Goal: Find specific page/section: Find specific page/section

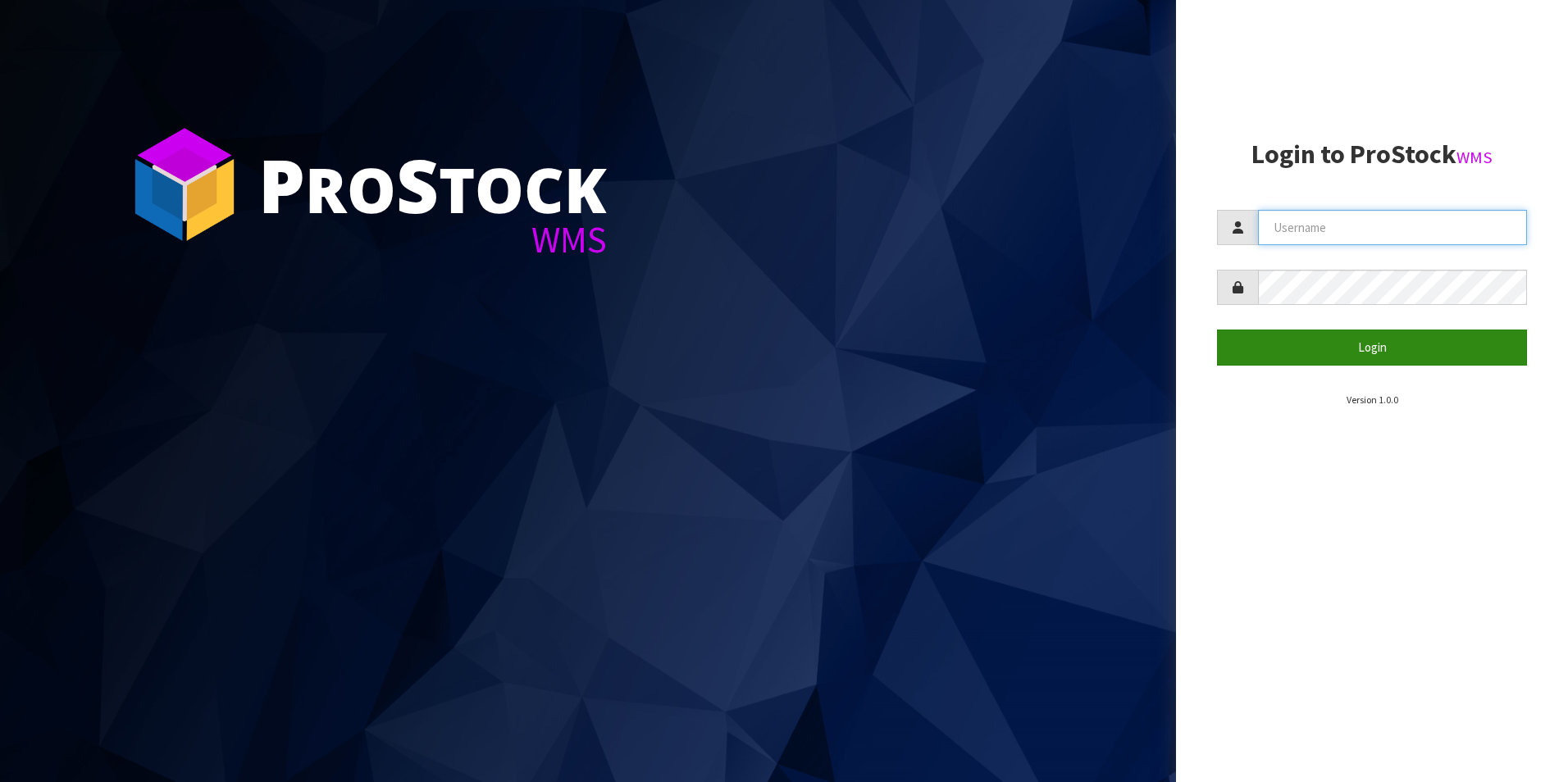
type input "DUTTNZ"
click at [781, 337] on button "Login" at bounding box center [1371, 347] width 310 height 35
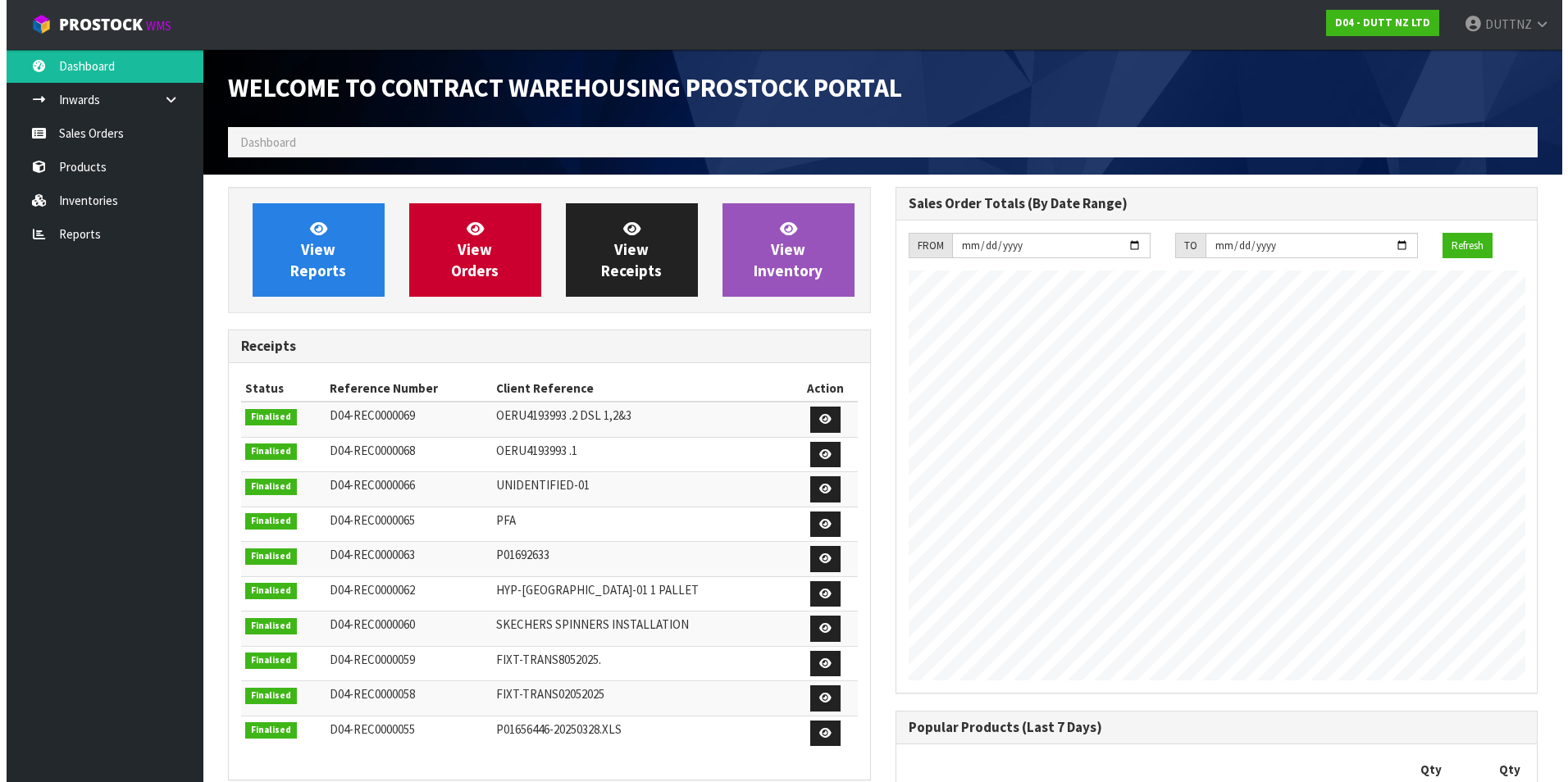
scroll to position [945, 666]
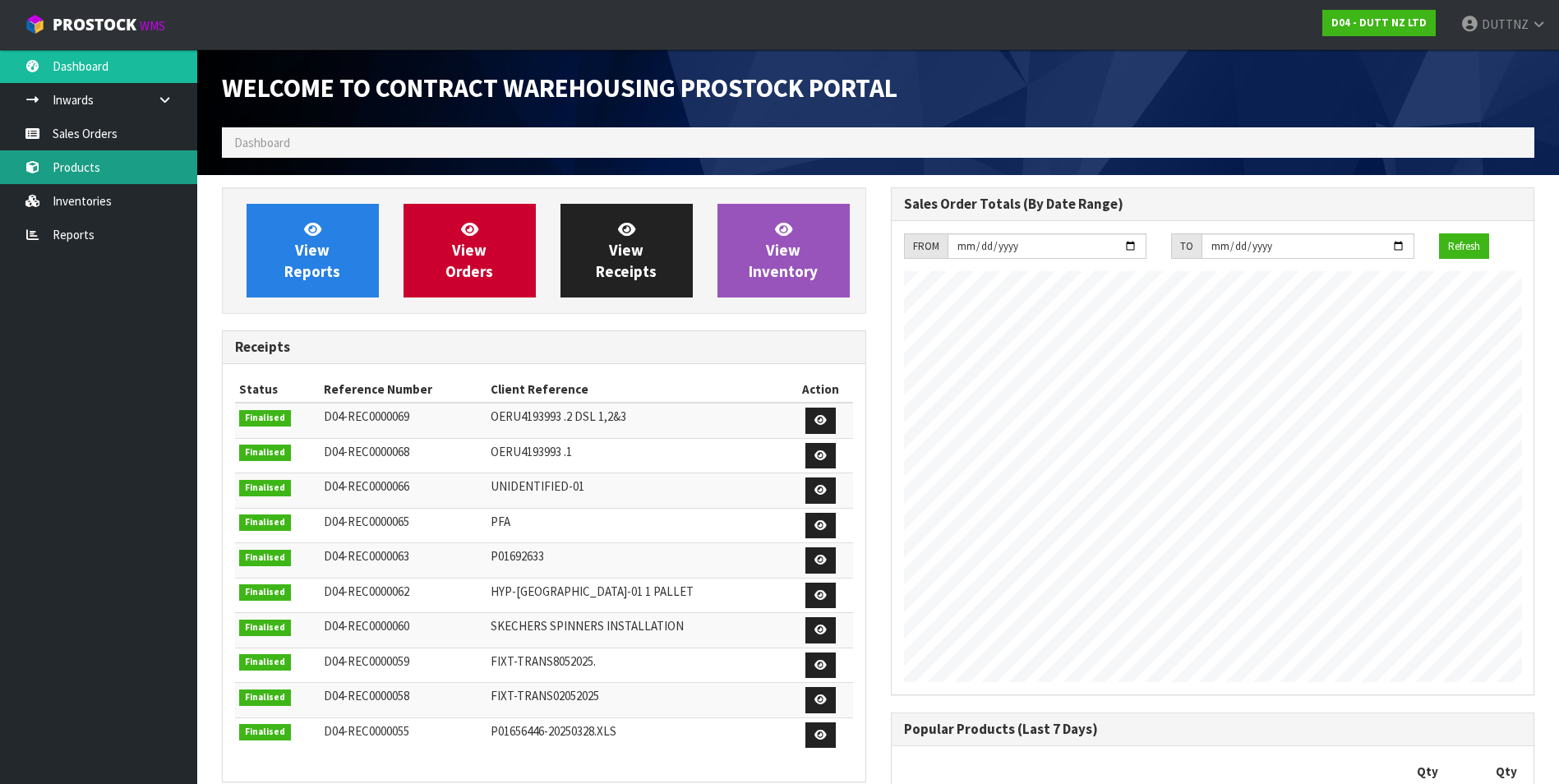
click at [117, 181] on link "Products" at bounding box center [99, 168] width 197 height 34
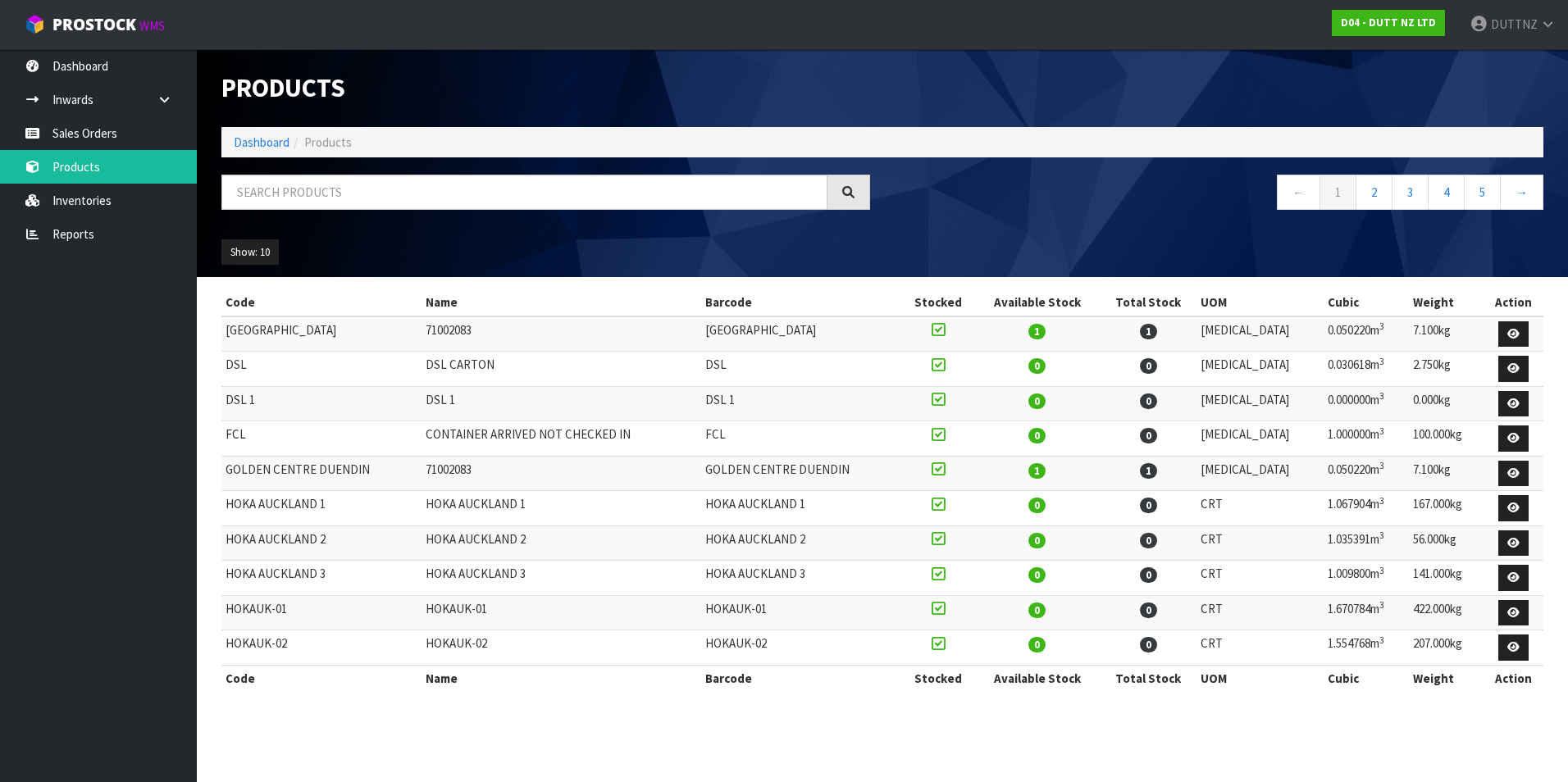
click at [452, 151] on ol "Dashboard Products" at bounding box center [881, 142] width 1322 height 30
click at [425, 182] on input "text" at bounding box center [524, 192] width 606 height 35
paste input "SKE-0094"
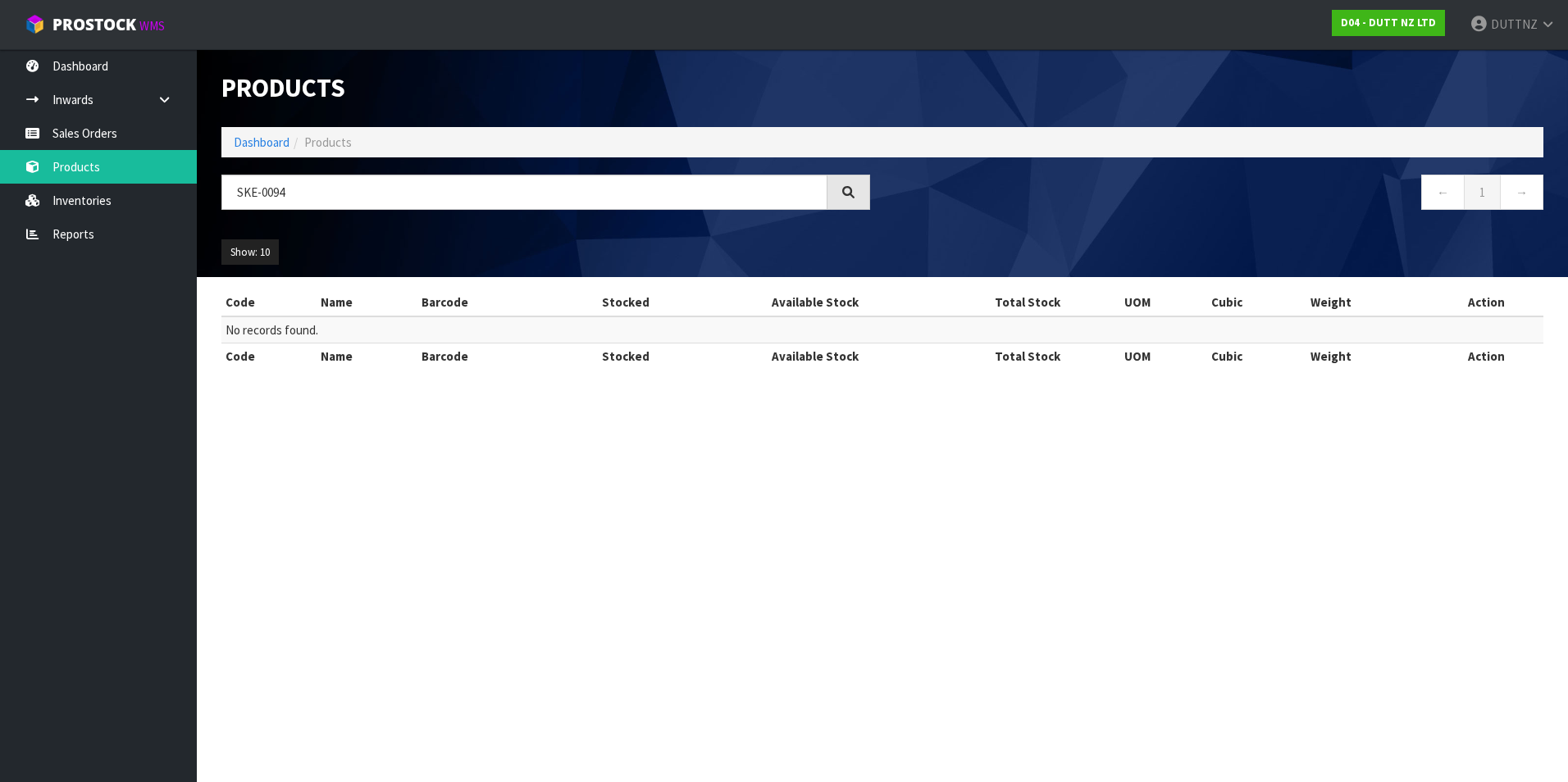
drag, startPoint x: 402, startPoint y: 152, endPoint x: 399, endPoint y: 183, distance: 31.1
click at [402, 162] on div "Products Import Products Drop file here to import csv template Dashboard Produc…" at bounding box center [882, 163] width 1346 height 228
click at [398, 189] on input "SKE-0094" at bounding box center [524, 192] width 606 height 35
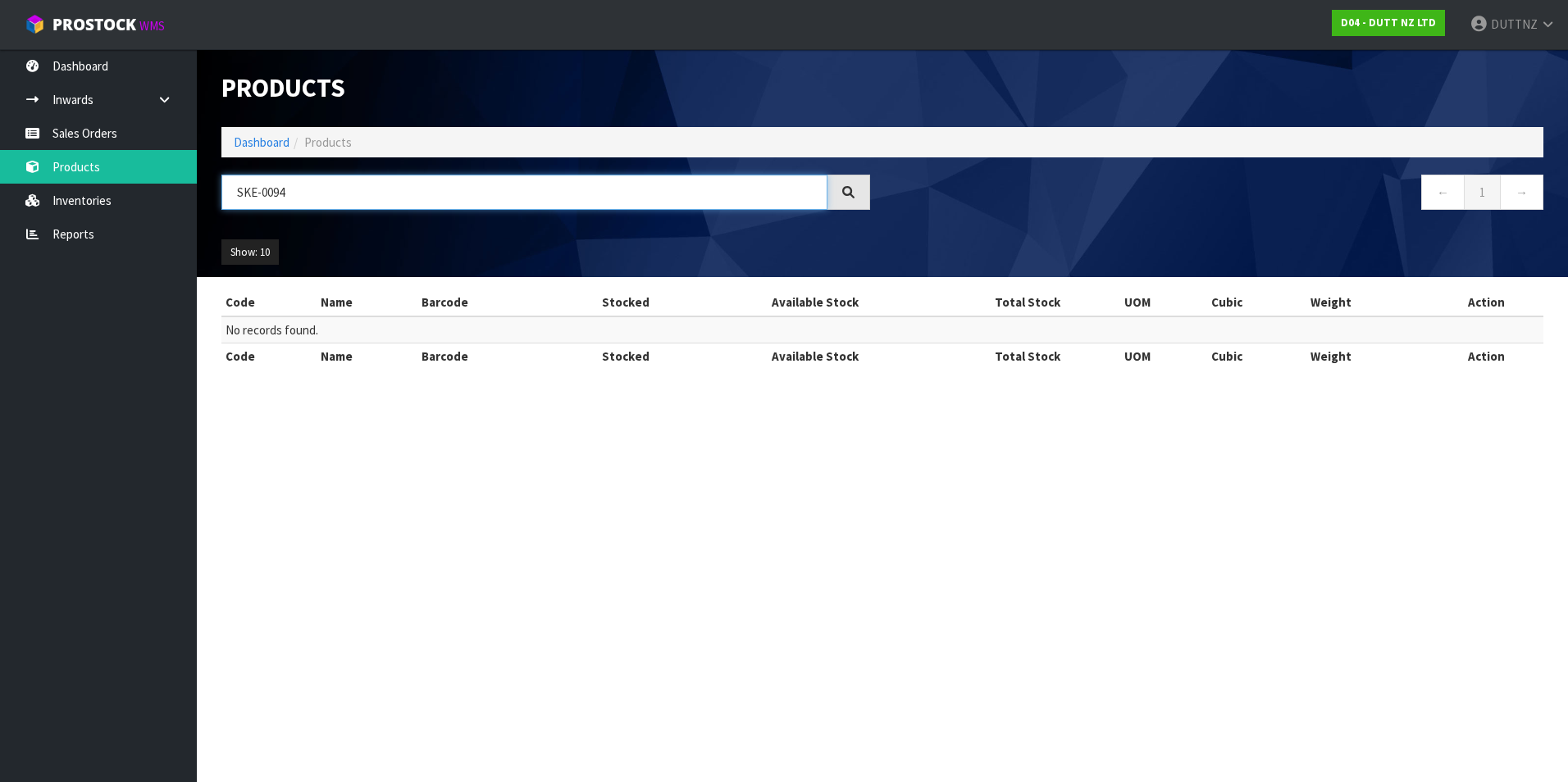
paste input "71000643"
type input "71000643"
